Goal: Task Accomplishment & Management: Complete application form

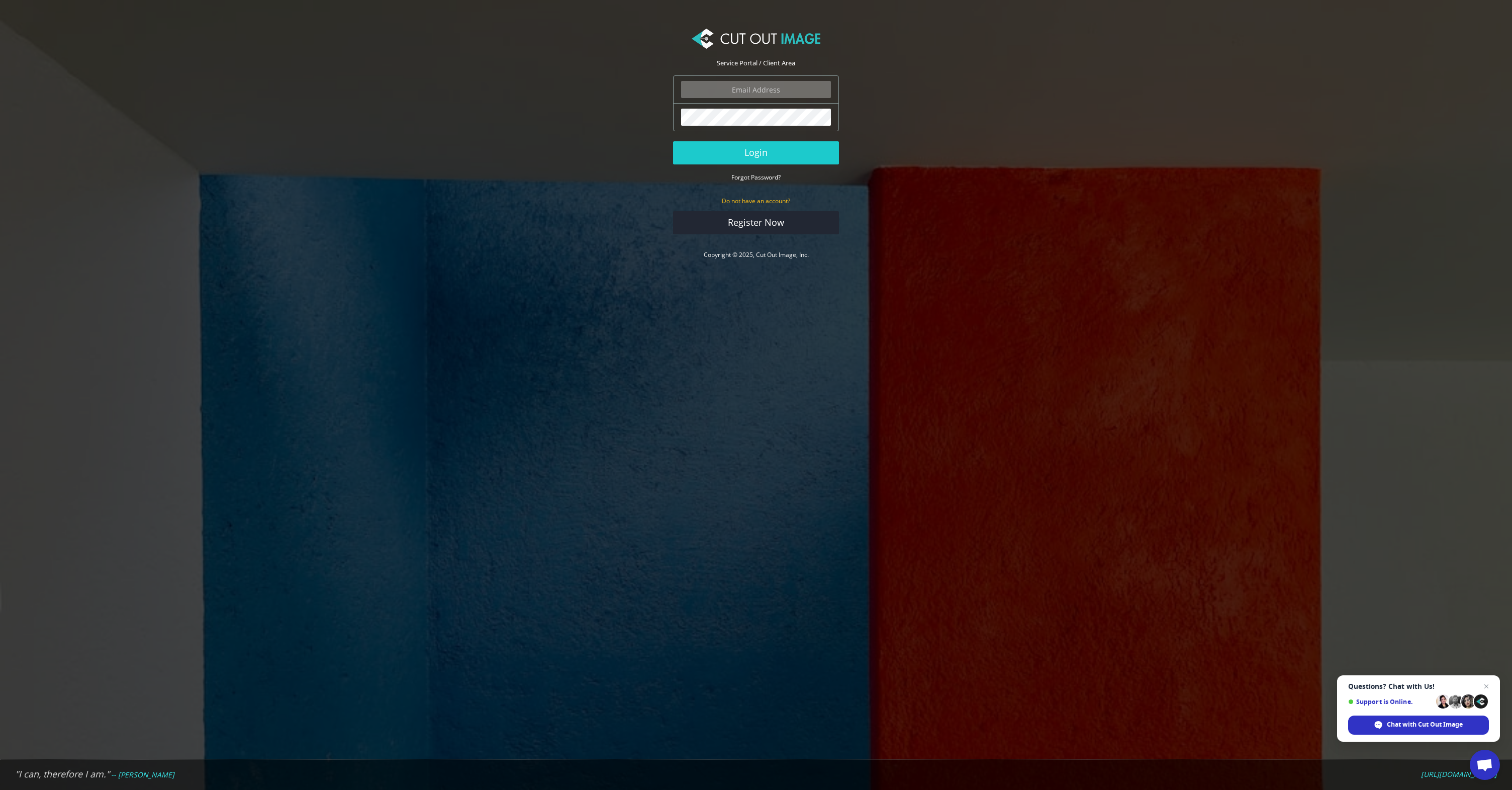
click at [633, 318] on body "Service Portal / Client Area The login field is required. The password field is…" at bounding box center [756, 395] width 1512 height 790
click at [731, 221] on link "Register Now" at bounding box center [756, 222] width 166 height 23
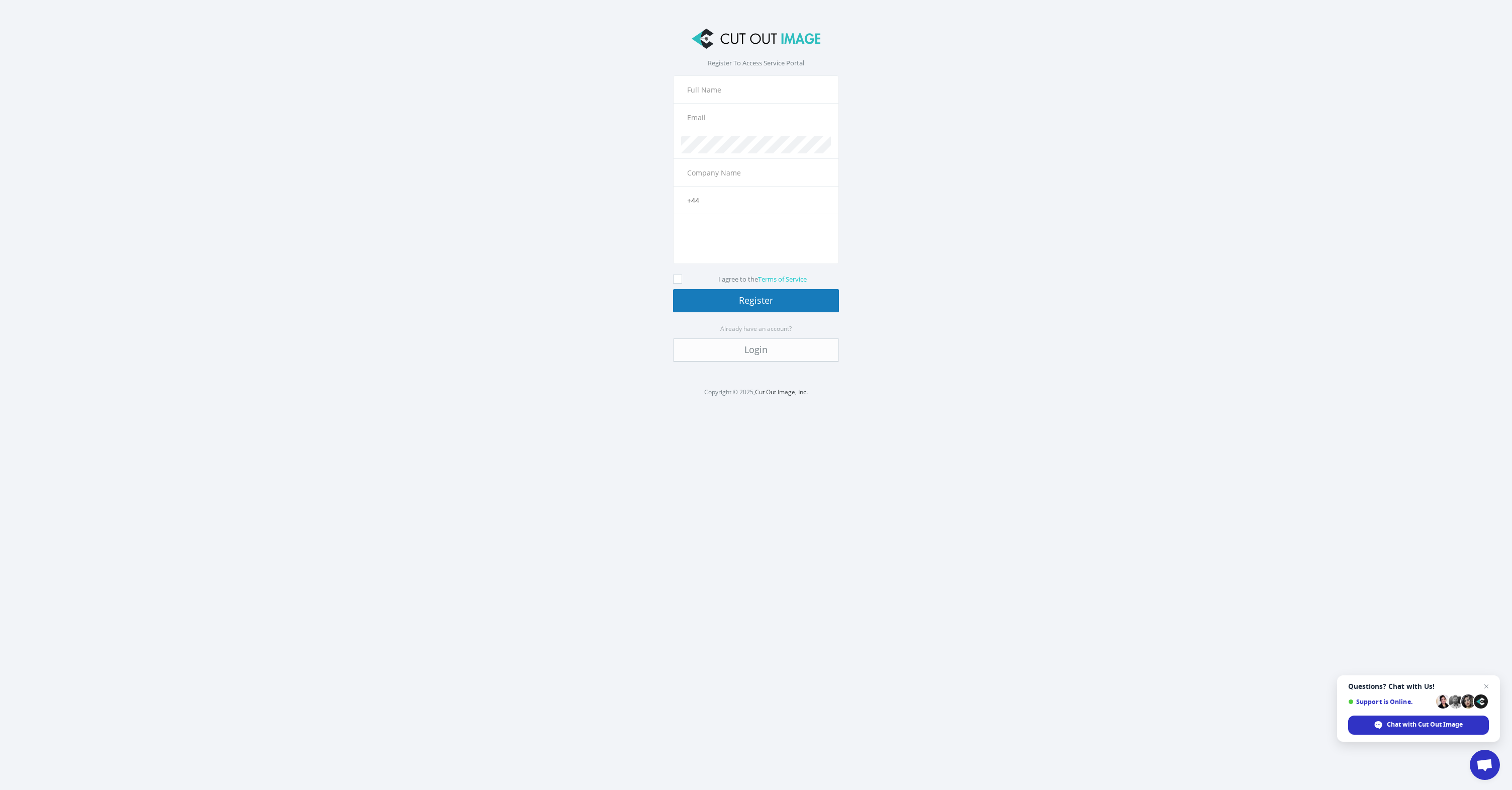
click at [725, 95] on input "text" at bounding box center [756, 89] width 150 height 17
type input "[PERSON_NAME]"
click at [756, 123] on input "edoardo.santangelo@gmail.com" at bounding box center [756, 117] width 150 height 17
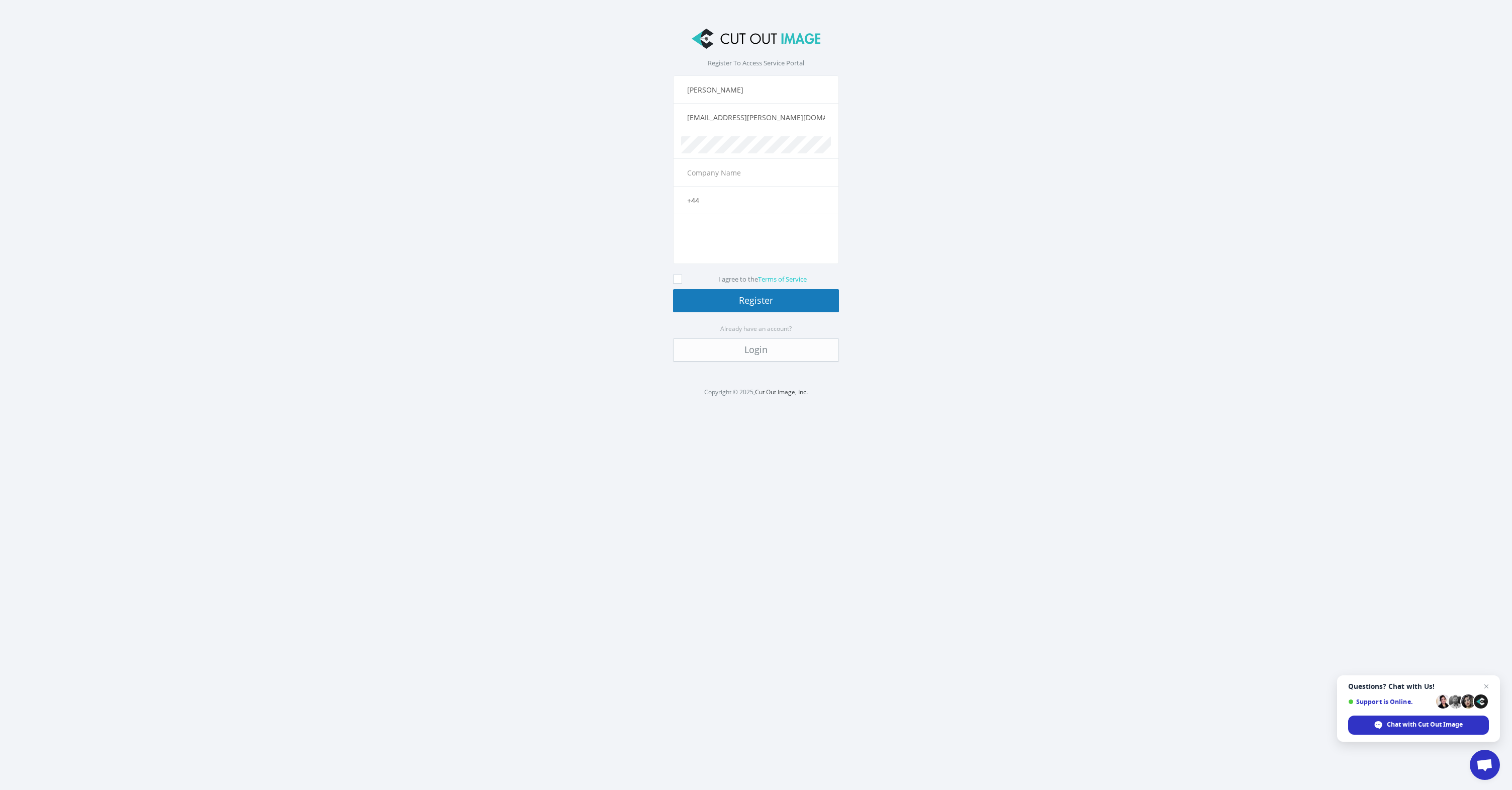
scroll to position [0, 8]
type input "[EMAIL_ADDRESS][PERSON_NAME][DOMAIN_NAME]"
click at [764, 168] on input "text" at bounding box center [756, 172] width 150 height 17
type input "The Donkey Sanctuary"
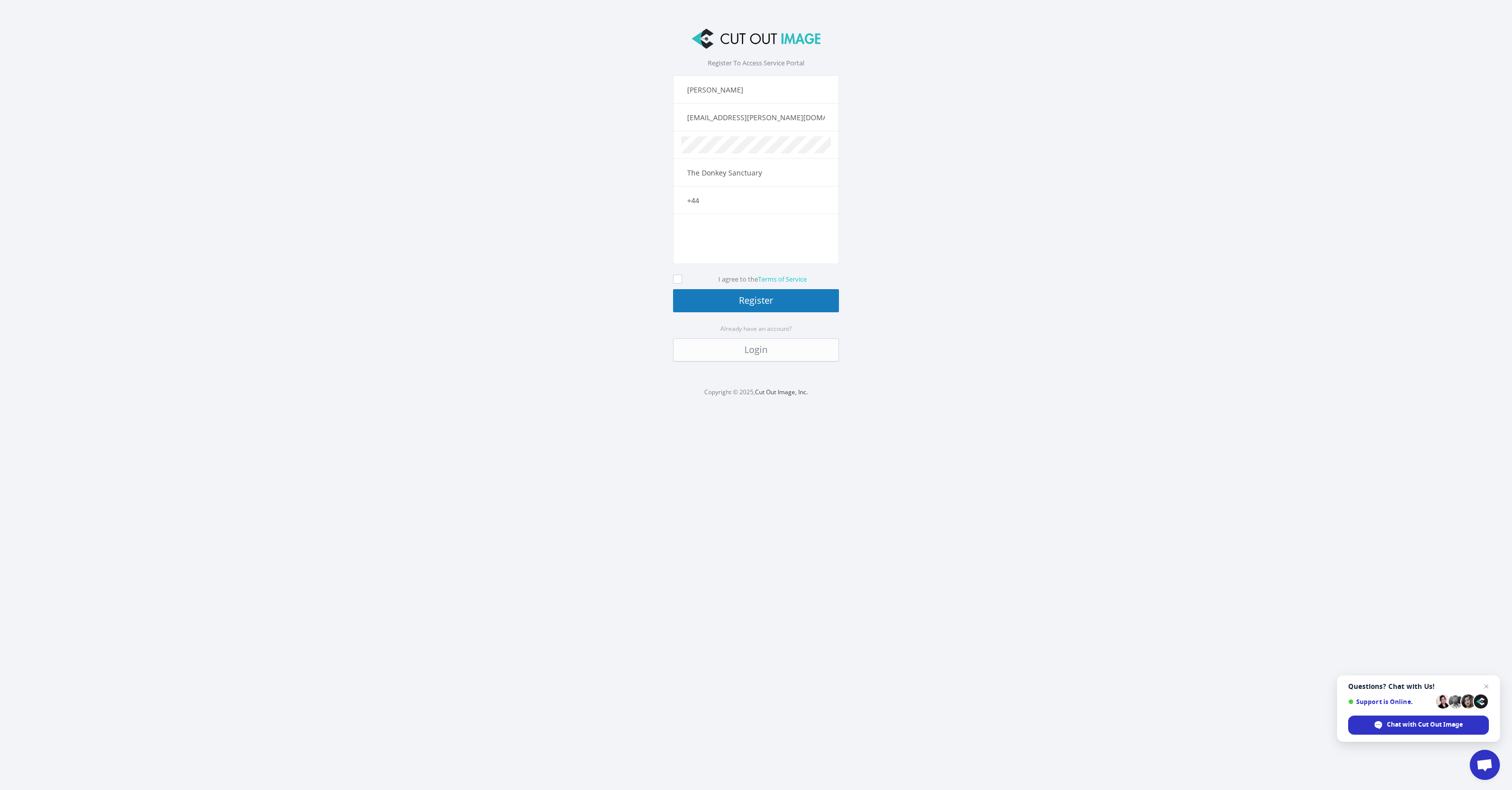
click at [676, 280] on icon at bounding box center [677, 279] width 9 height 9
click at [676, 280] on input "I agree to the Terms of Service" at bounding box center [679, 279] width 7 height 7
checkbox input "true"
click at [746, 315] on form "Edoardo Santangelo The name field is required. edo.santangelo@thedonkeysanctuar…" at bounding box center [756, 218] width 166 height 286
click at [758, 303] on button "Register" at bounding box center [756, 300] width 166 height 23
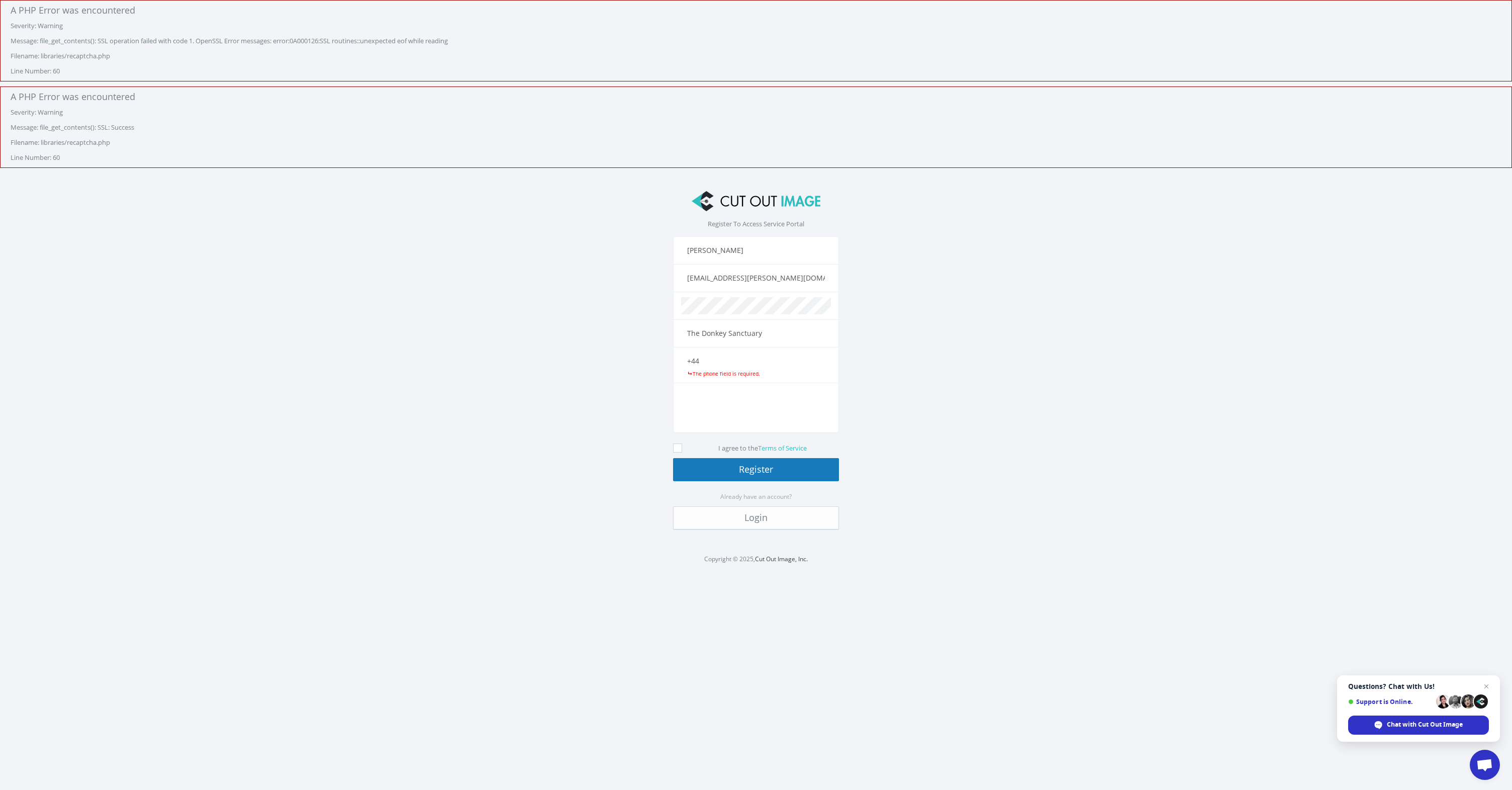
click at [737, 361] on input "+44" at bounding box center [756, 361] width 150 height 17
type input "[PHONE_NUMBER]"
click at [679, 448] on icon at bounding box center [677, 448] width 9 height 9
click at [679, 448] on input "I agree to the Terms of Service" at bounding box center [679, 448] width 7 height 7
checkbox input "true"
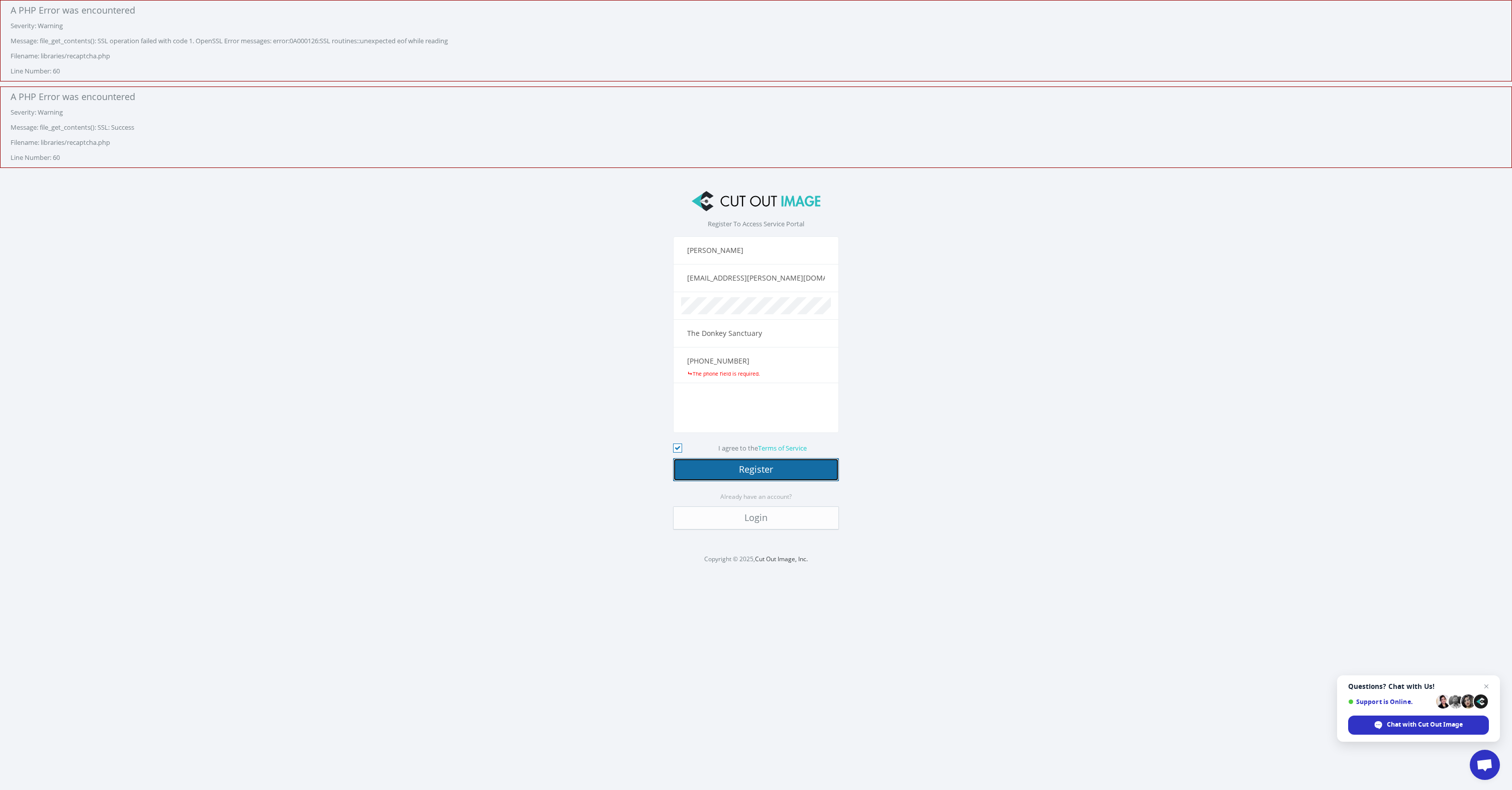
click at [726, 469] on button "Register" at bounding box center [756, 469] width 166 height 23
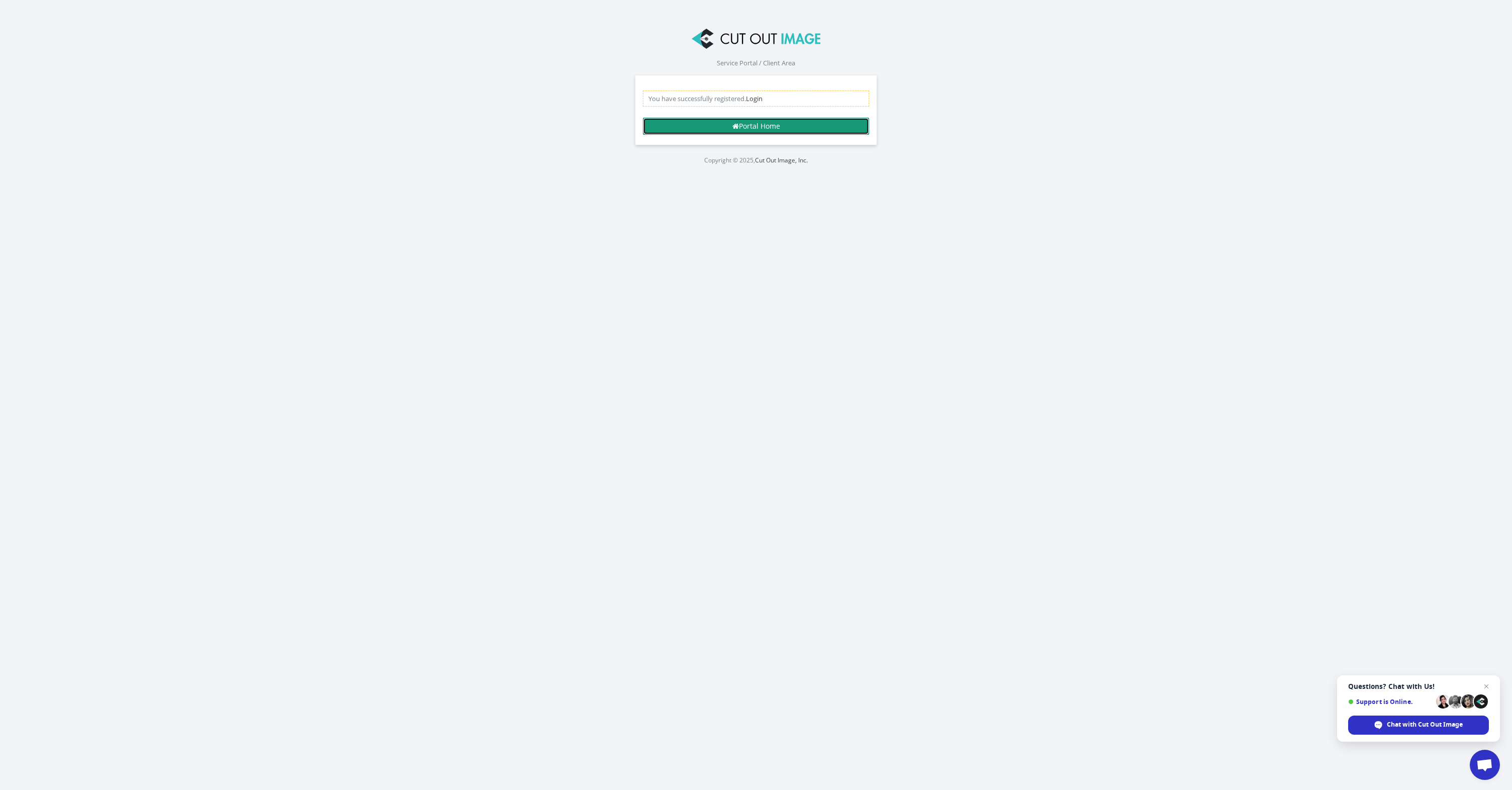
click at [810, 133] on link "Portal Home" at bounding box center [756, 126] width 226 height 17
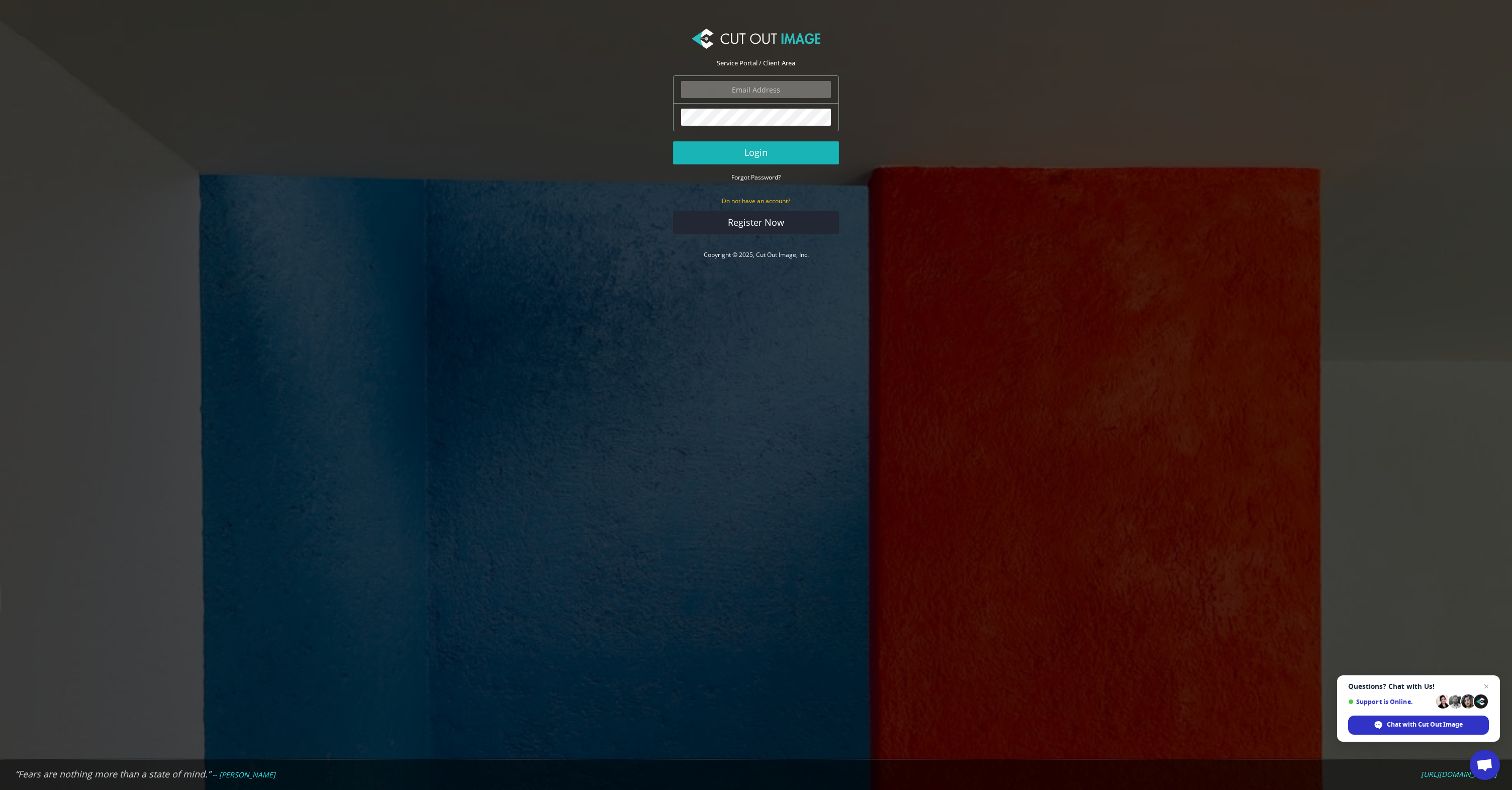
type input "edo.santangelo@thedonkeysanctuary.org.uk"
click at [765, 145] on button "Login" at bounding box center [756, 152] width 166 height 23
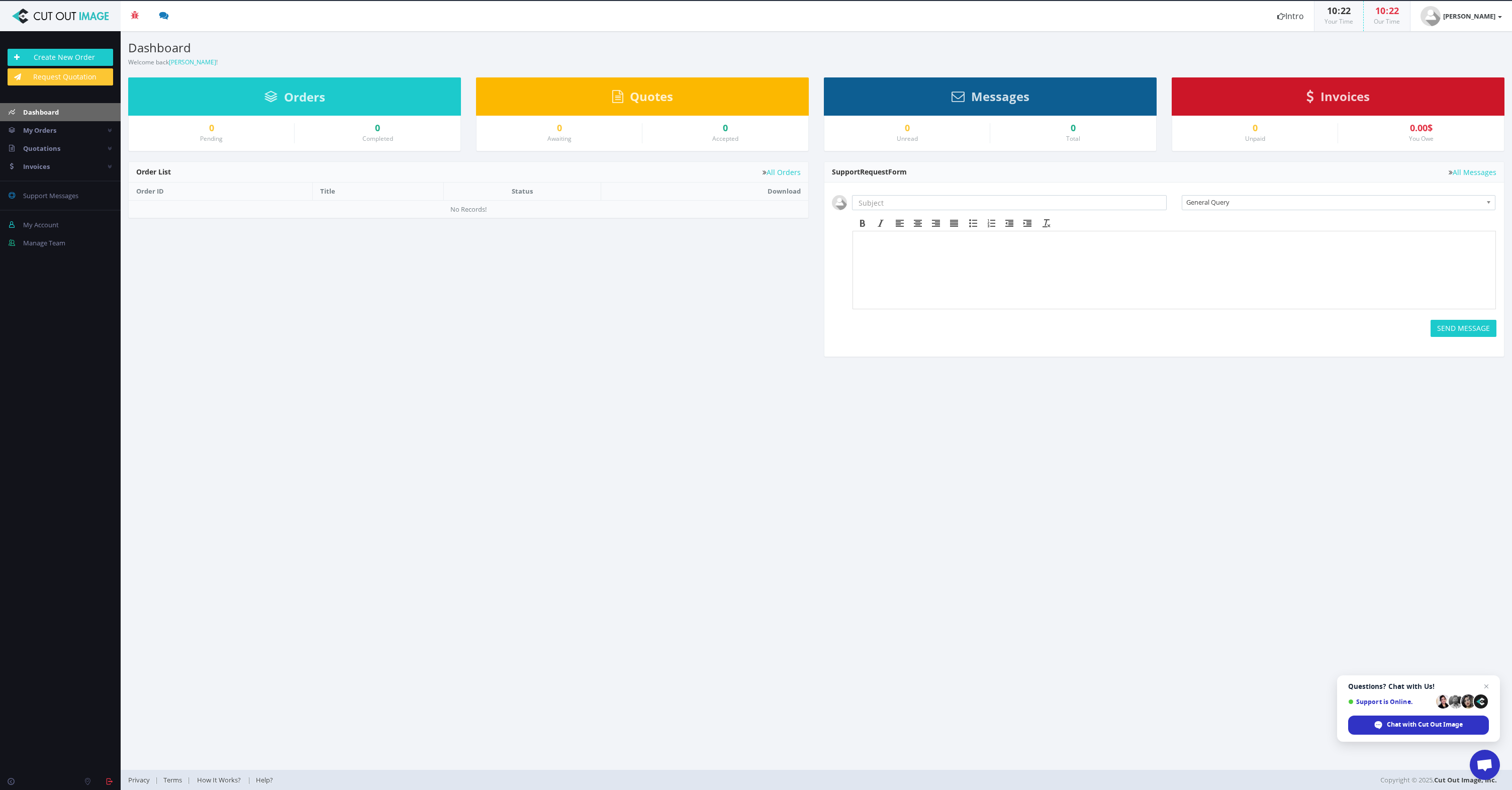
click at [602, 105] on div "Quotes" at bounding box center [642, 97] width 332 height 38
click at [633, 95] on span "Quotes" at bounding box center [651, 96] width 43 height 16
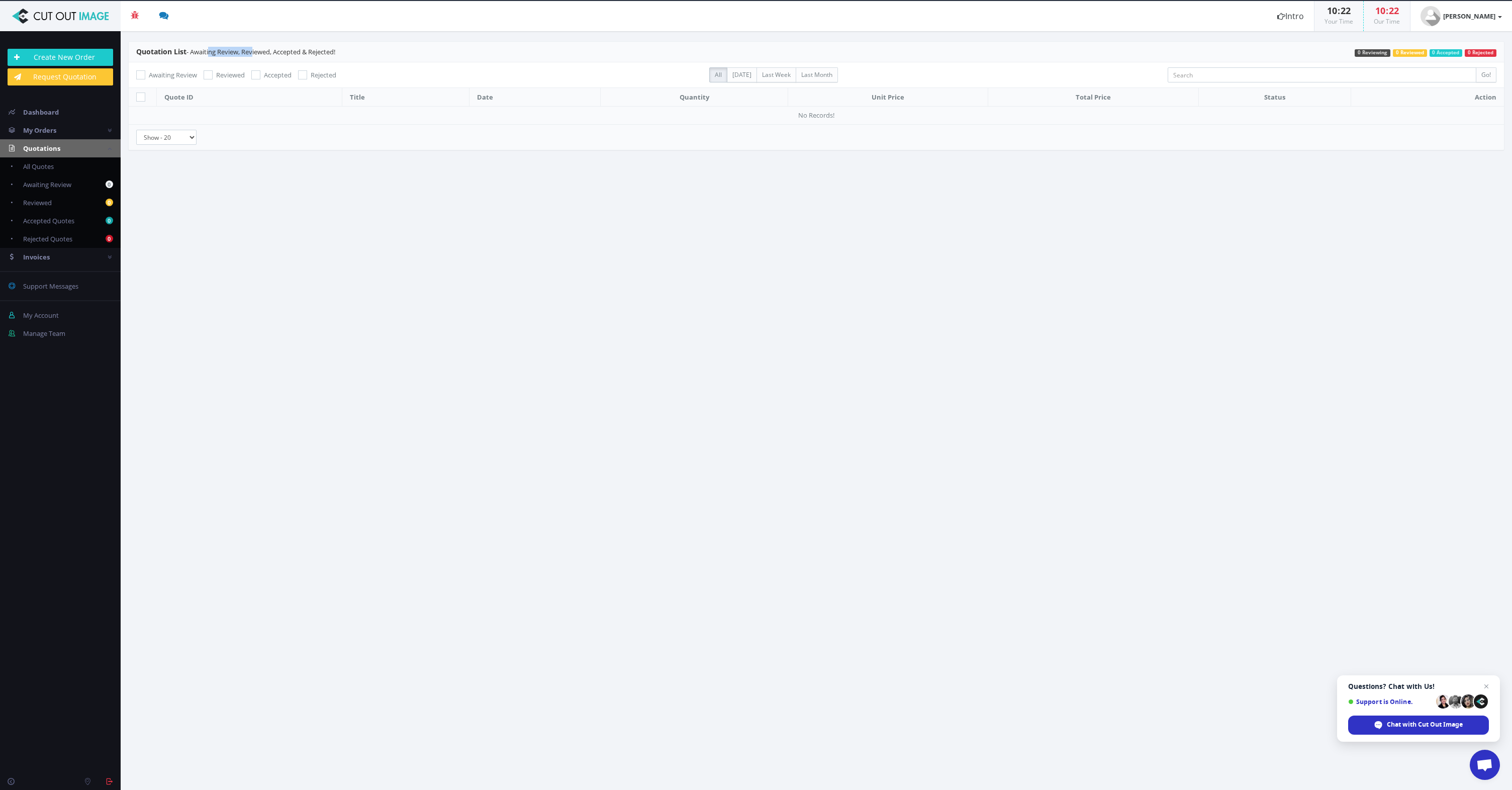
drag, startPoint x: 208, startPoint y: 51, endPoint x: 252, endPoint y: 50, distance: 44.0
click at [252, 50] on span "Quotation List - Awaiting Review, Reviewed, Accepted & Rejected!" at bounding box center [235, 52] width 199 height 9
click at [250, 57] on header "Quotation List - Awaiting Review, Reviewed, Accepted & Rejected! 0 Rejected 0 A…" at bounding box center [816, 51] width 1375 height 20
click at [85, 75] on link "Request Quotation" at bounding box center [60, 77] width 106 height 17
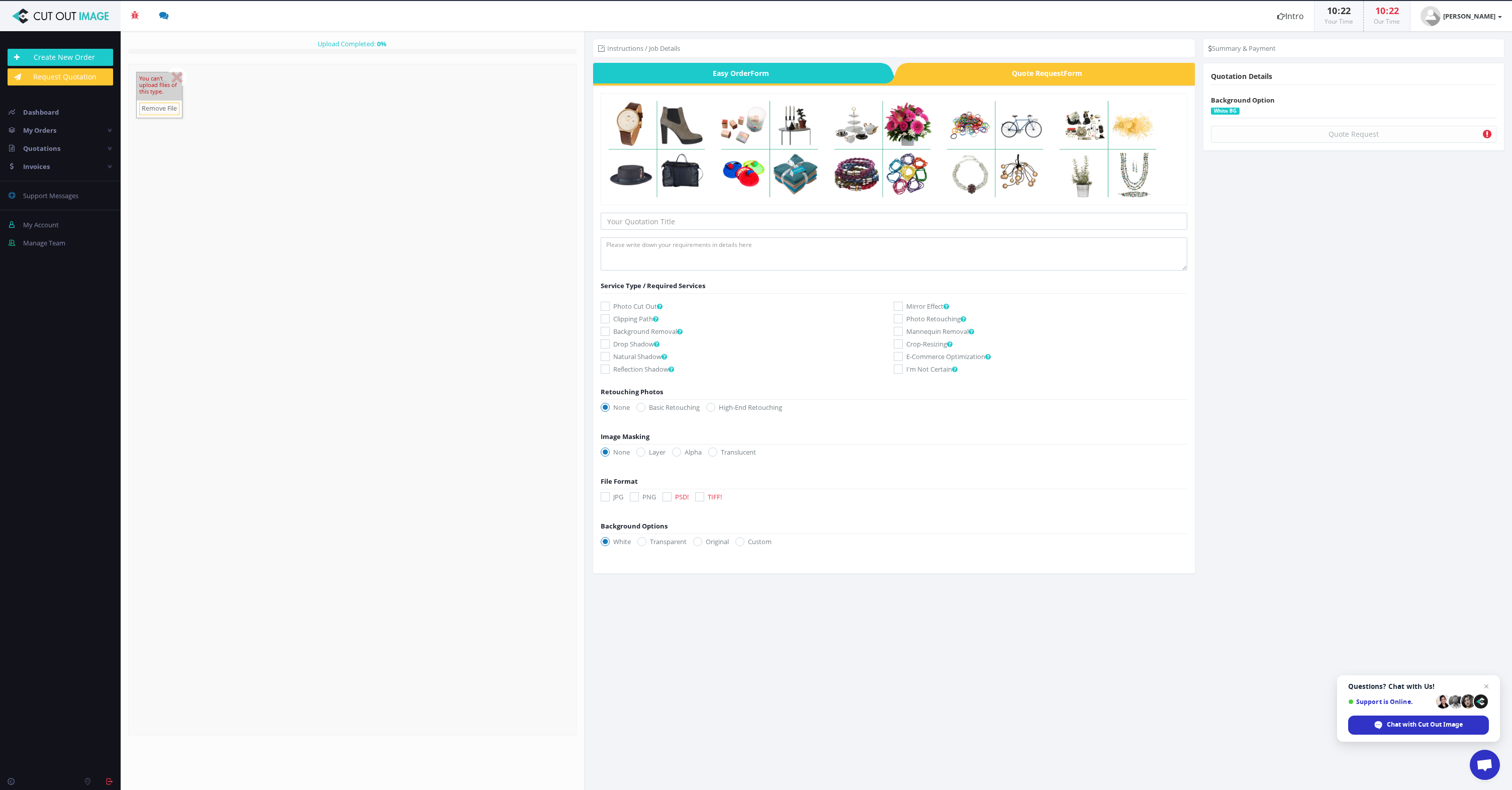
click at [178, 76] on div "You can't upload files of this type." at bounding box center [159, 86] width 45 height 28
click at [179, 52] on div "You can't upload files of this type." at bounding box center [159, 61] width 45 height 28
click at [157, 83] on link "Remove File" at bounding box center [159, 83] width 40 height 12
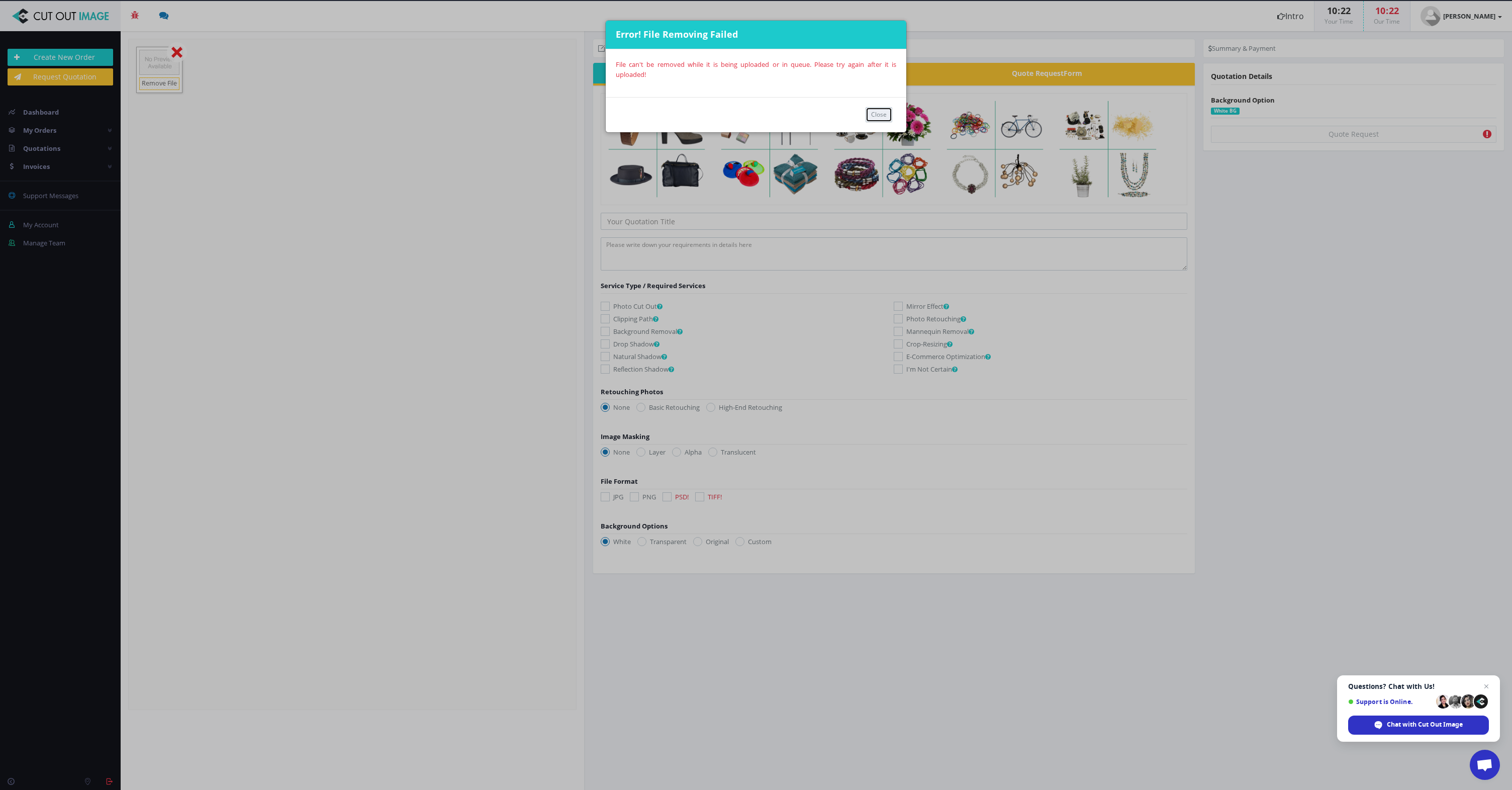
click at [871, 110] on button "Close" at bounding box center [879, 114] width 27 height 15
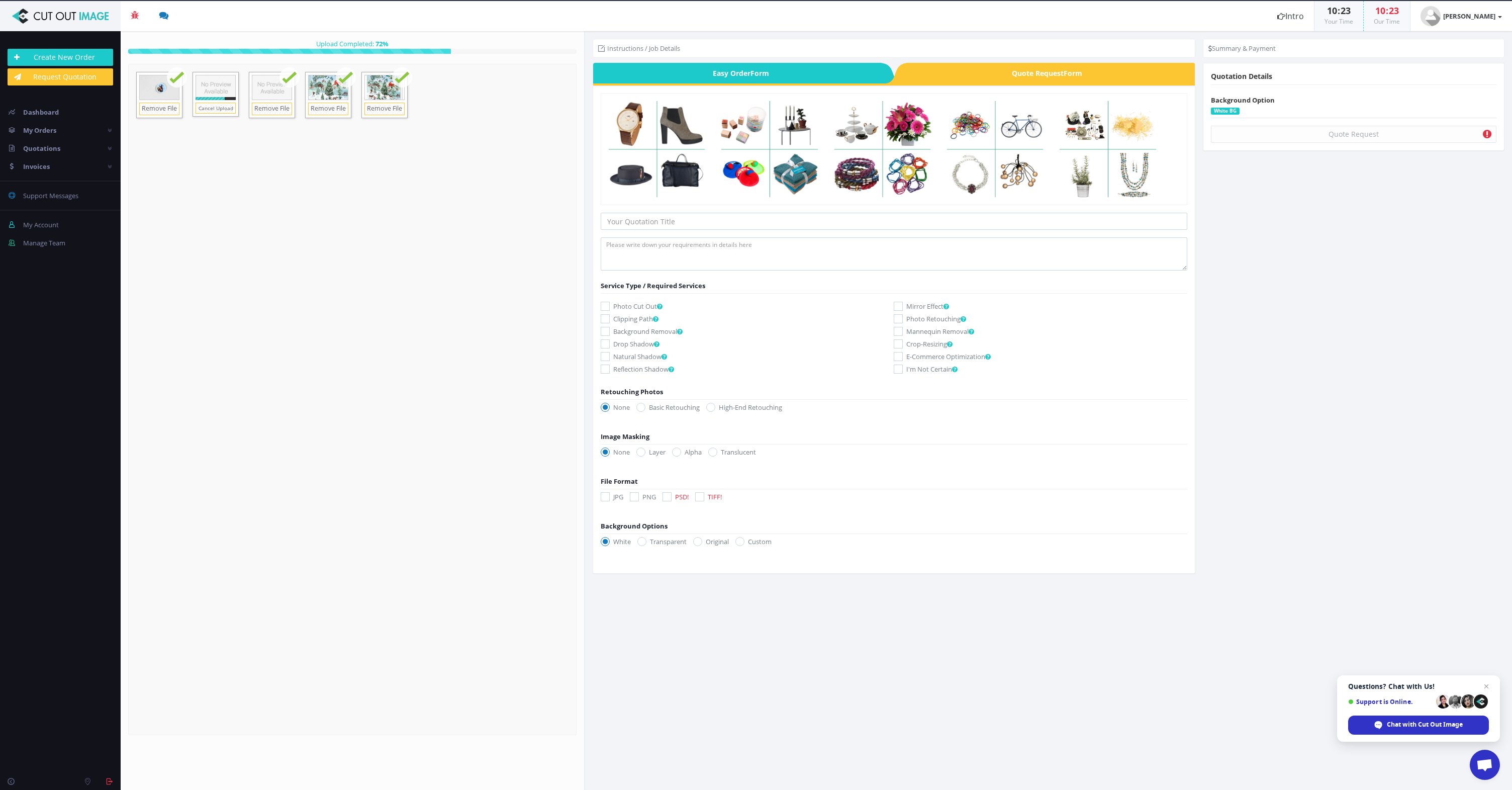
click at [687, 53] on ul "Instructions / Job Details" at bounding box center [894, 48] width 603 height 19
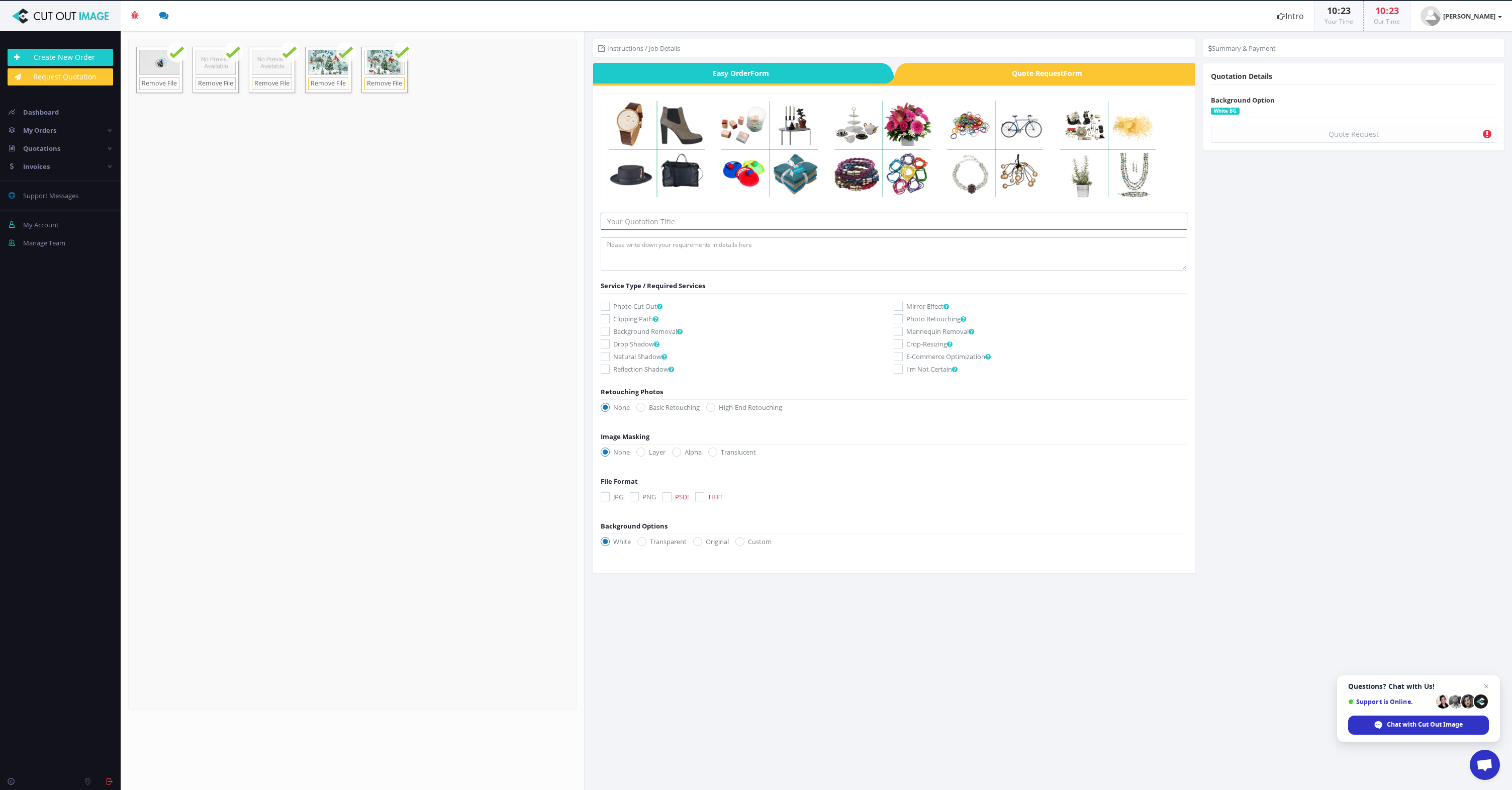
click at [639, 223] on input "text" at bounding box center [894, 221] width 587 height 17
paste input "Quotation & Free Trial Request – Packshot Cut Outs"
type input "Quotation & Free Trial Request – Packshot Cut Outs"
click at [680, 246] on textarea at bounding box center [894, 254] width 587 height 33
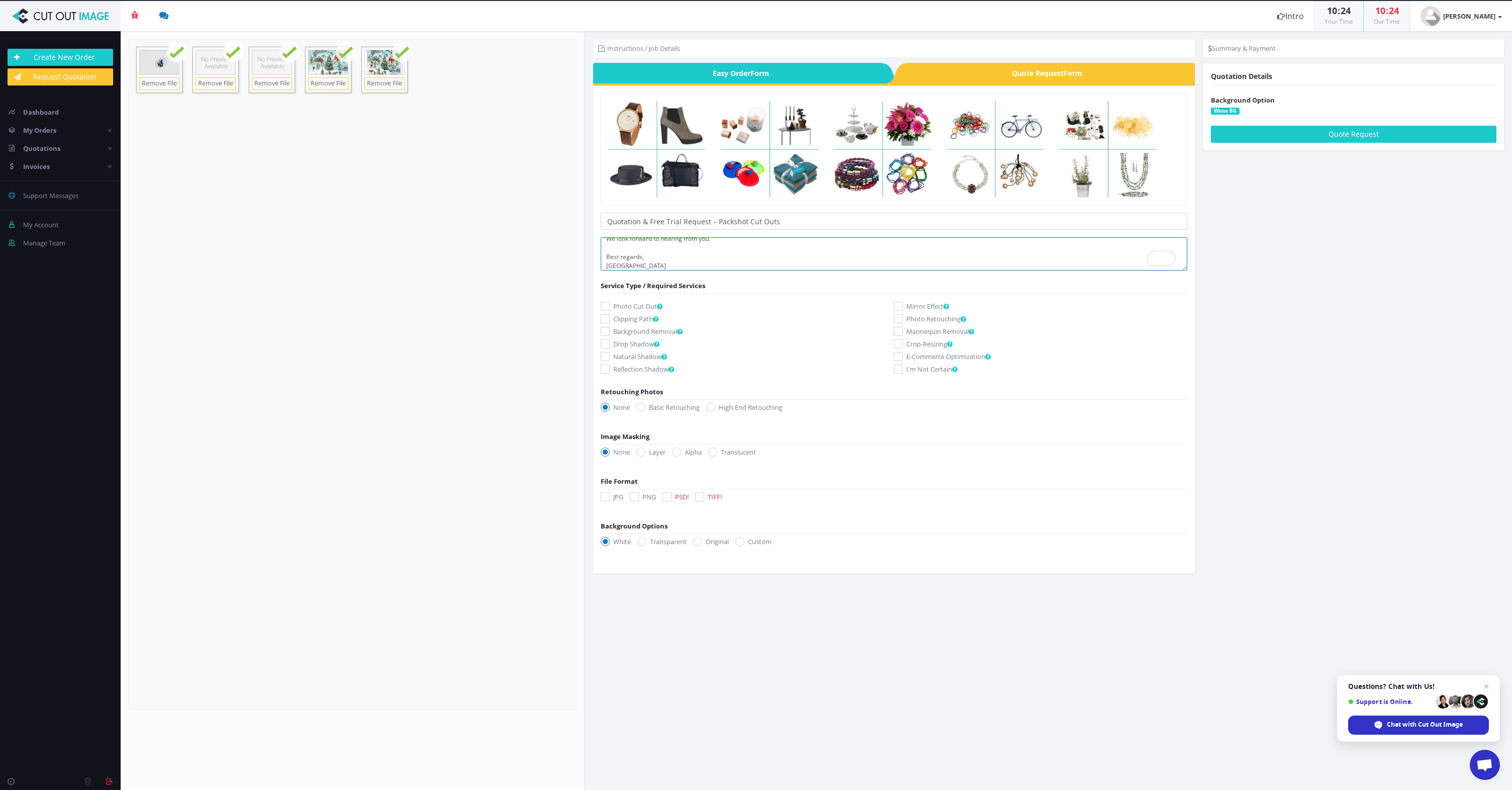
type textarea "Hello, following my email, I am uploading some test images here as requested. W…"
click at [624, 307] on label "Photo Cut Out" at bounding box center [747, 306] width 294 height 10
click at [610, 307] on input "Photo Cut Out" at bounding box center [607, 306] width 7 height 7
checkbox input "true"
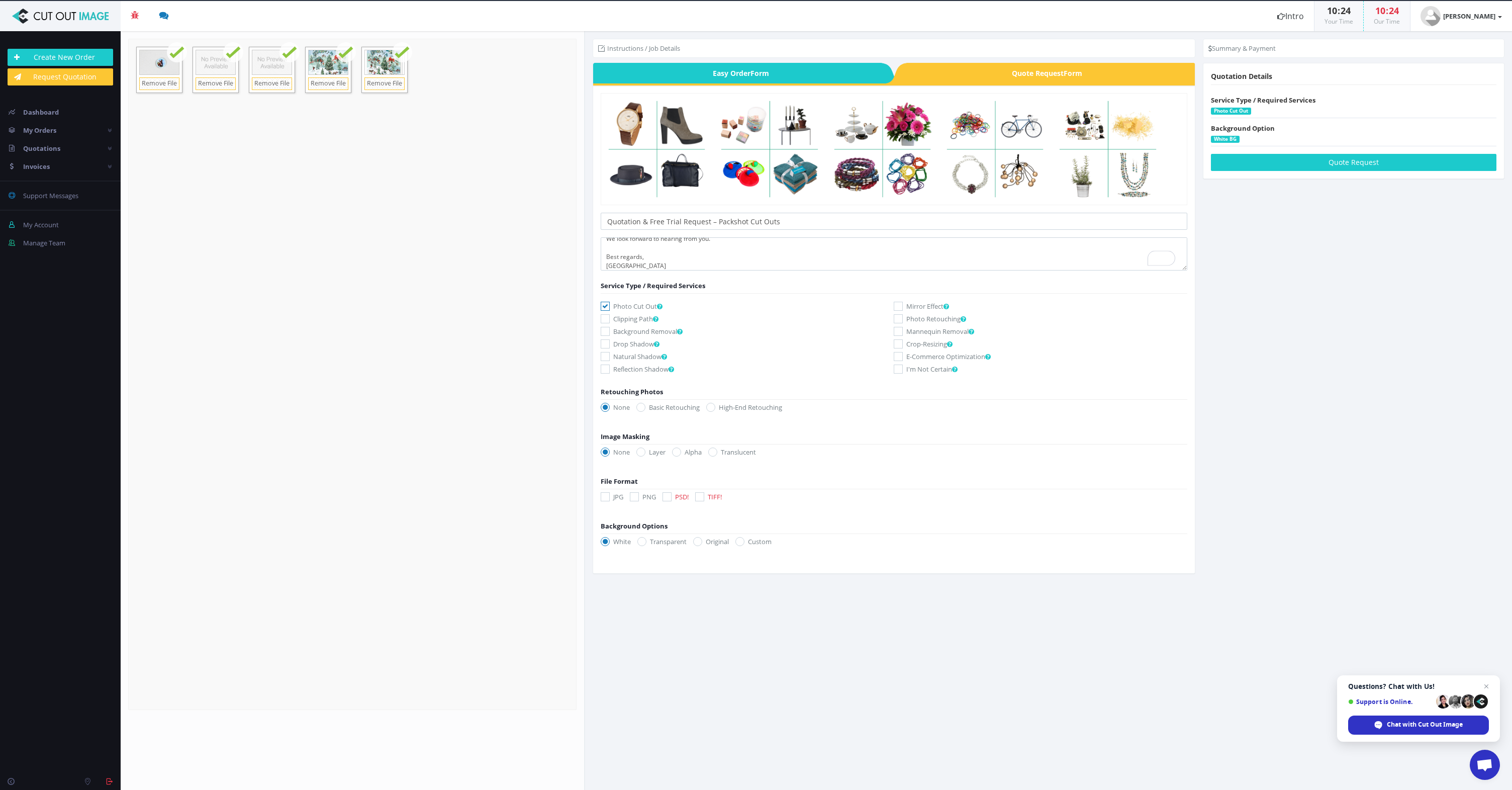
click at [620, 317] on label "Clipping Path" at bounding box center [747, 318] width 294 height 10
click at [610, 317] on input "Clipping Path" at bounding box center [607, 319] width 7 height 7
checkbox input "true"
click at [628, 331] on label "Background Removal" at bounding box center [747, 331] width 294 height 10
click at [610, 331] on input "Background Removal" at bounding box center [607, 331] width 7 height 7
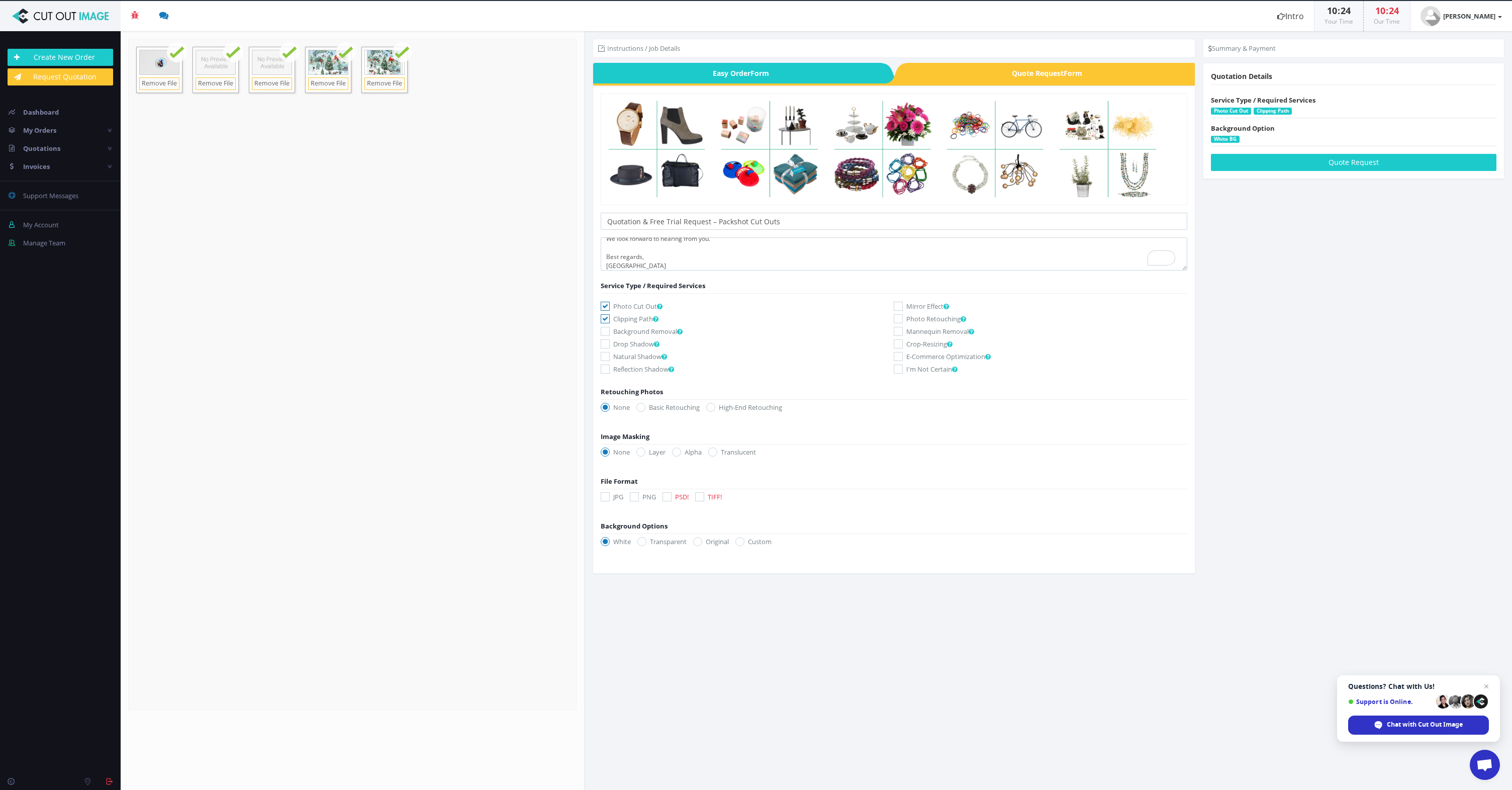
checkbox input "true"
click at [884, 248] on textarea "Hello, following my email, I am uploading some test images here as requested. W…" at bounding box center [894, 254] width 587 height 33
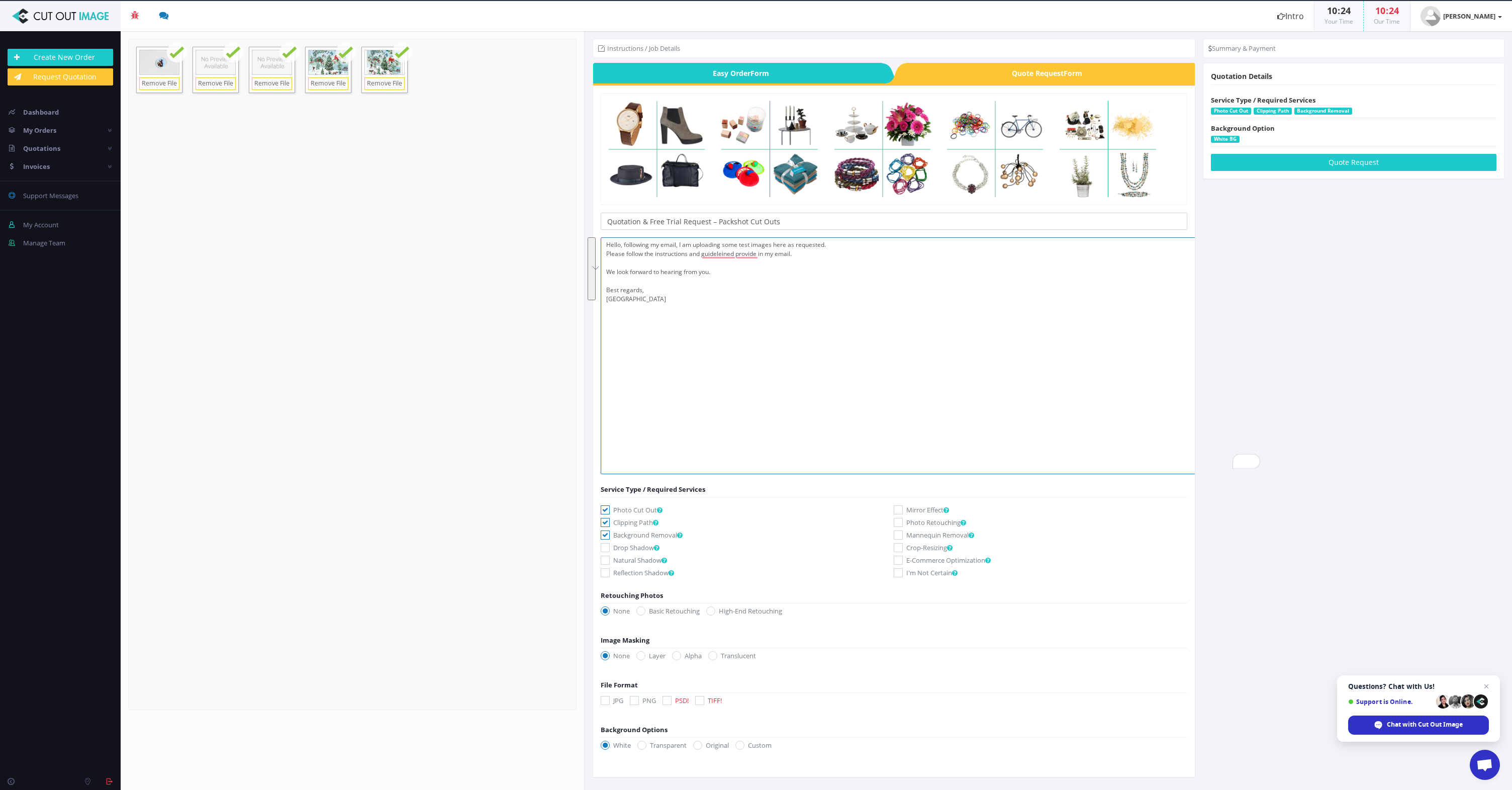
drag, startPoint x: 1185, startPoint y: 268, endPoint x: 1265, endPoint y: 472, distance: 219.1
click at [1265, 472] on section "Instructions / Job Details Form" at bounding box center [1048, 410] width 927 height 758
click at [595, 283] on button "See rewrite suggestions" at bounding box center [591, 269] width 8 height 63
click at [621, 463] on div "Fix grammar and spelling errors Hello , following my email, I am uploading some…" at bounding box center [1181, 518] width 1138 height 110
click at [630, 525] on button "Accept" at bounding box center [626, 531] width 28 height 12
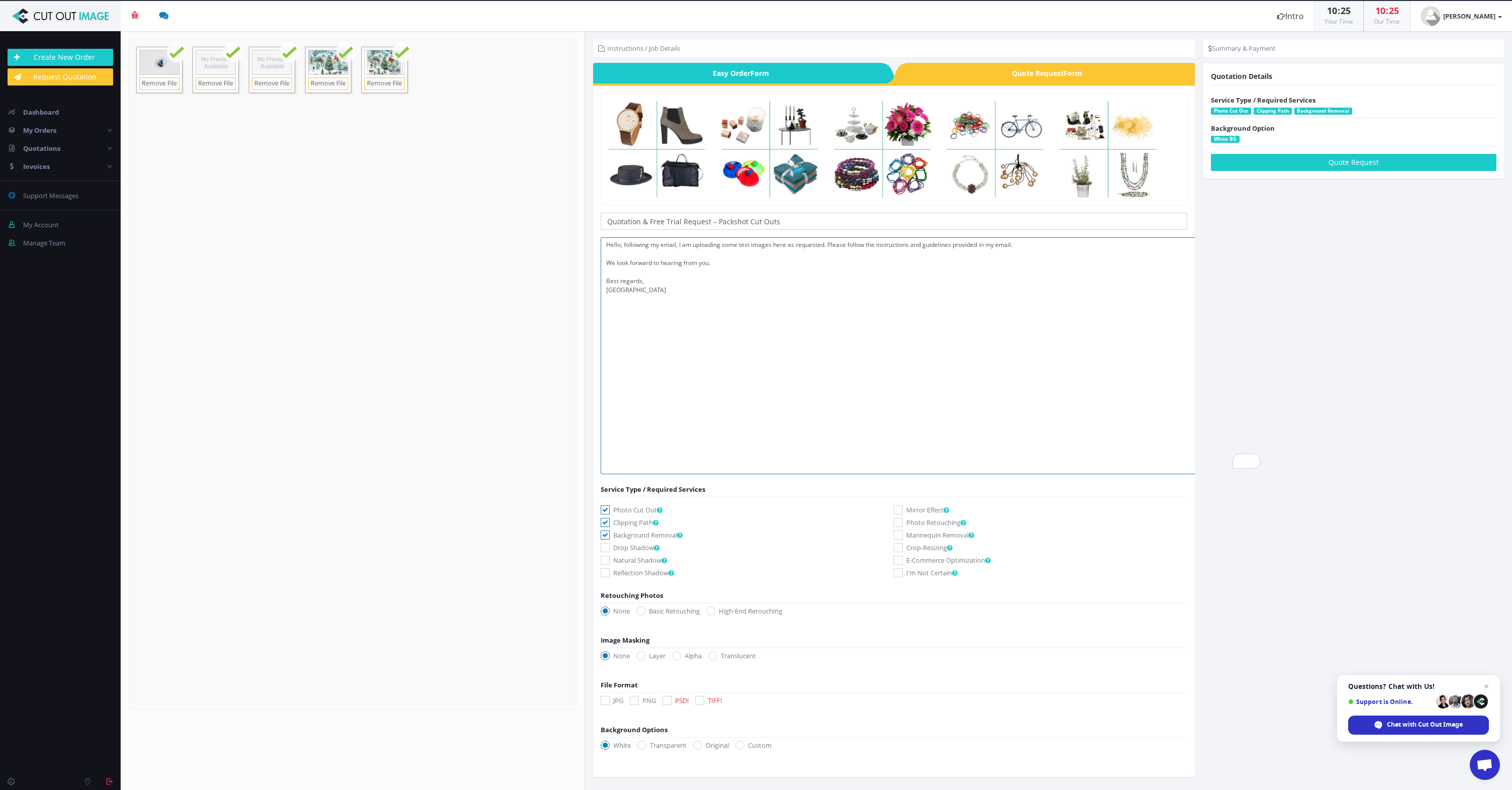
type textarea "Hello, following my email, I am uploading some test images here as requested. P…"
click at [663, 524] on label "Clipping Path" at bounding box center [747, 522] width 294 height 10
click at [610, 524] on input "Clipping Path" at bounding box center [607, 523] width 7 height 7
click at [642, 523] on label "Clipping Path" at bounding box center [747, 522] width 294 height 10
click at [610, 523] on input "Clipping Path" at bounding box center [607, 523] width 7 height 7
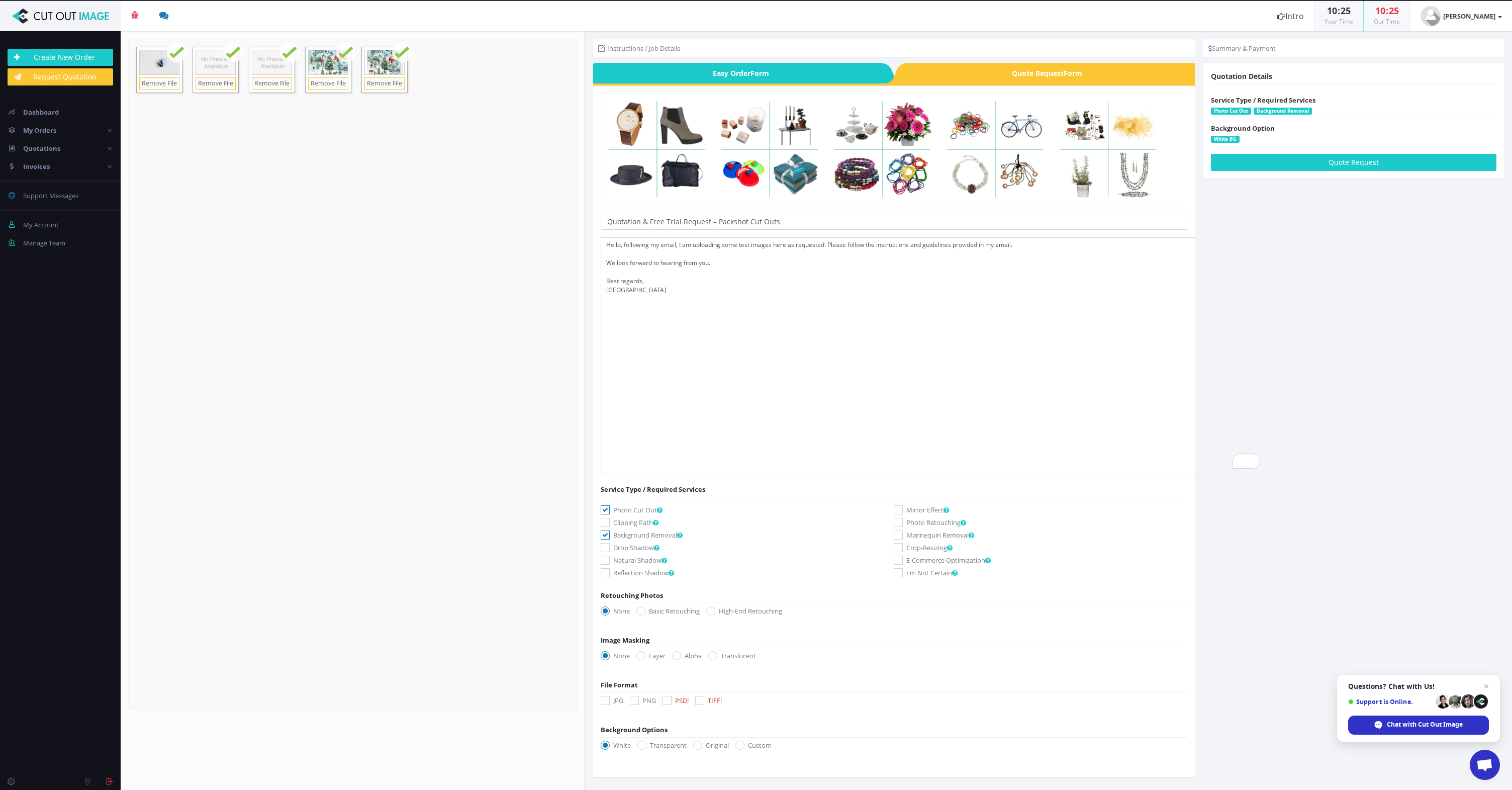
checkbox input "true"
click at [608, 701] on icon at bounding box center [605, 701] width 9 height 9
click at [608, 701] on input "JPG" at bounding box center [607, 701] width 7 height 7
checkbox input "true"
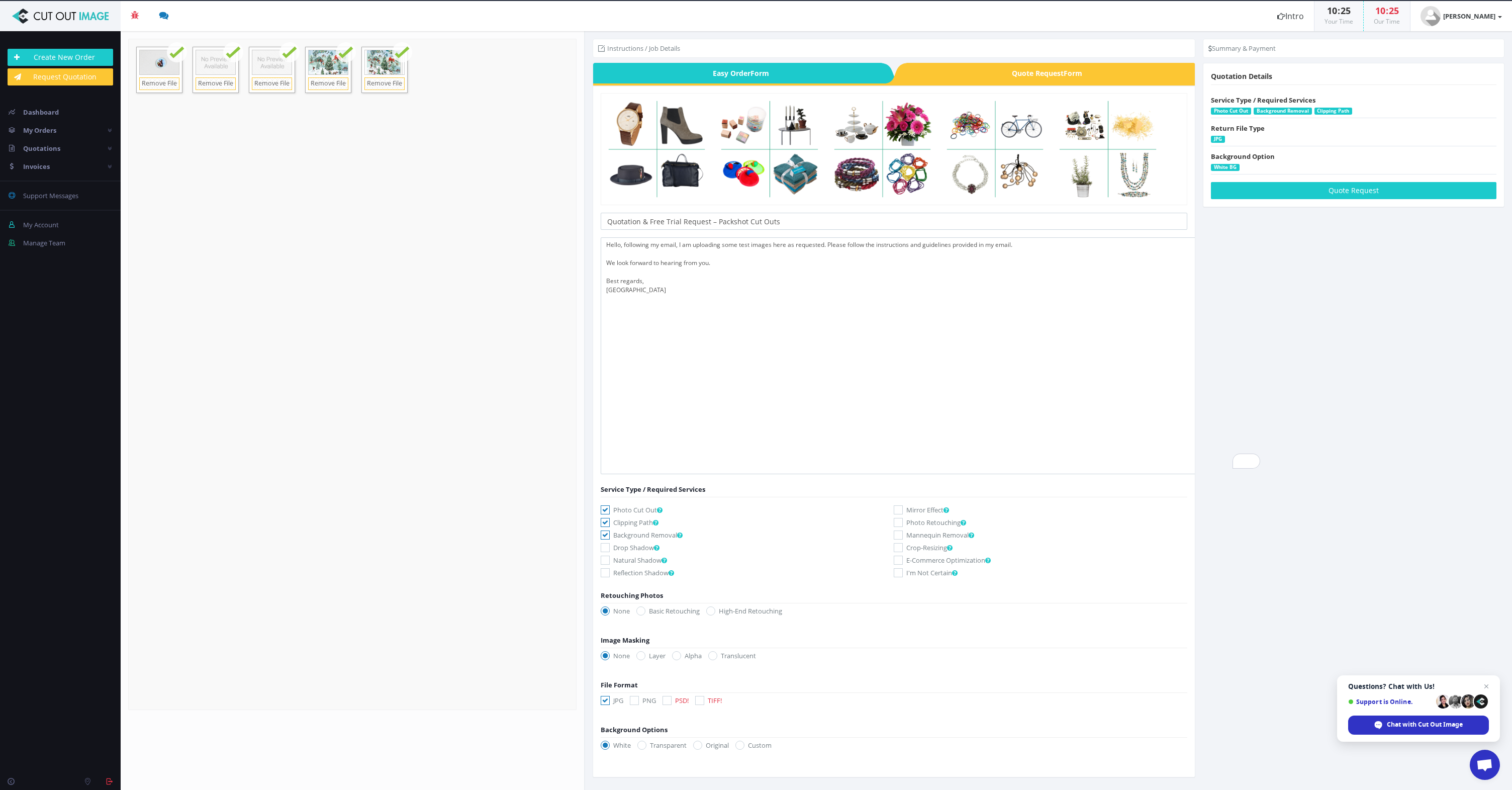
click at [666, 698] on icon at bounding box center [667, 701] width 9 height 9
click at [666, 698] on input "PSD!" at bounding box center [668, 701] width 7 height 7
checkbox input "true"
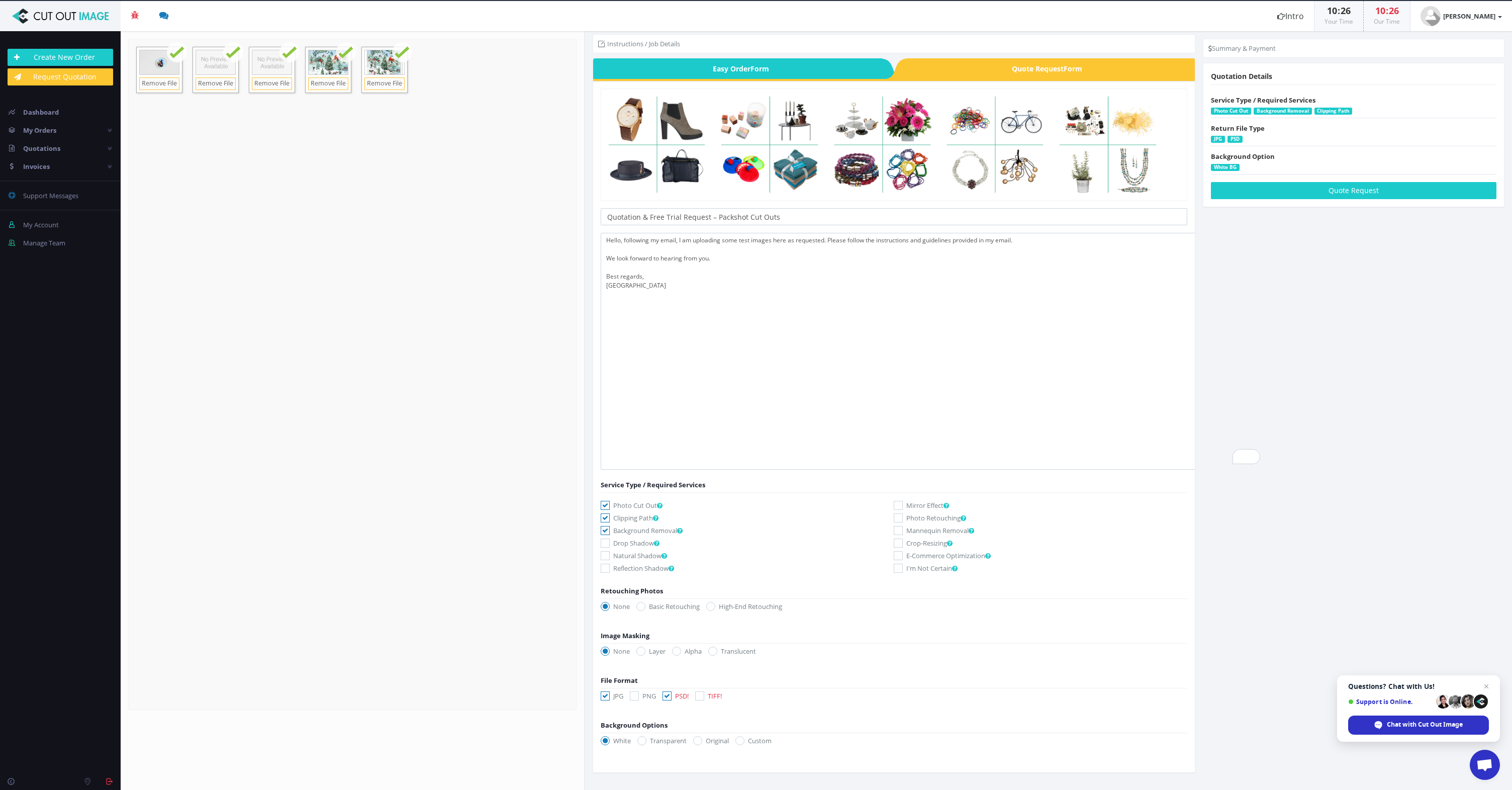
click at [653, 739] on label "Transparent" at bounding box center [662, 740] width 49 height 10
click at [647, 739] on input "Transparent" at bounding box center [643, 741] width 7 height 7
radio input "true"
click at [612, 739] on label "White" at bounding box center [616, 740] width 30 height 10
click at [610, 739] on input "White" at bounding box center [607, 741] width 7 height 7
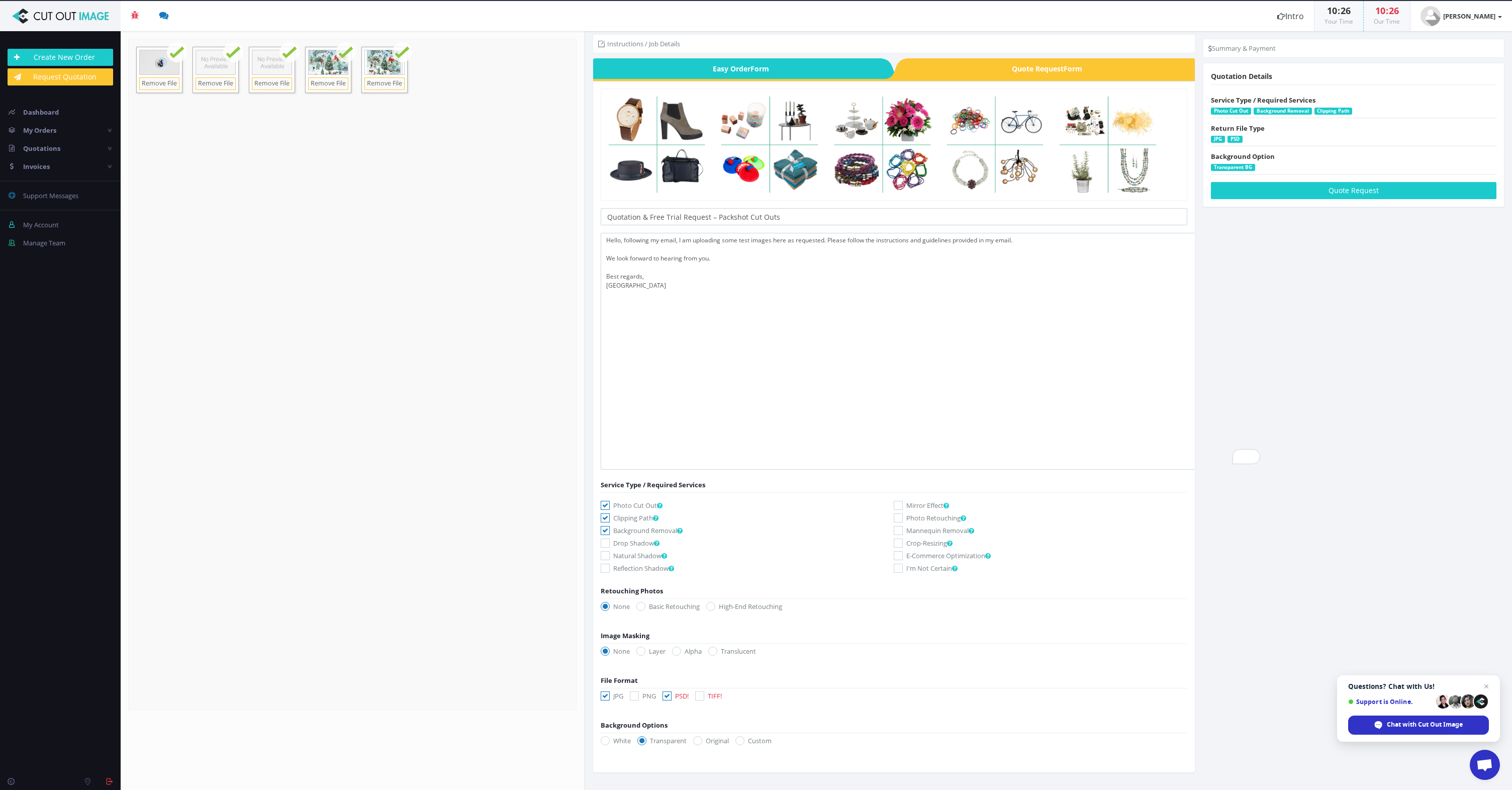
radio input "true"
click at [1337, 179] on div "Quotation Details Service Type / Required Services Photo Cut Out Background Rem…" at bounding box center [1353, 135] width 300 height 128
click at [1325, 196] on button "Quote Request" at bounding box center [1354, 191] width 285 height 17
